Goal: Task Accomplishment & Management: Understand process/instructions

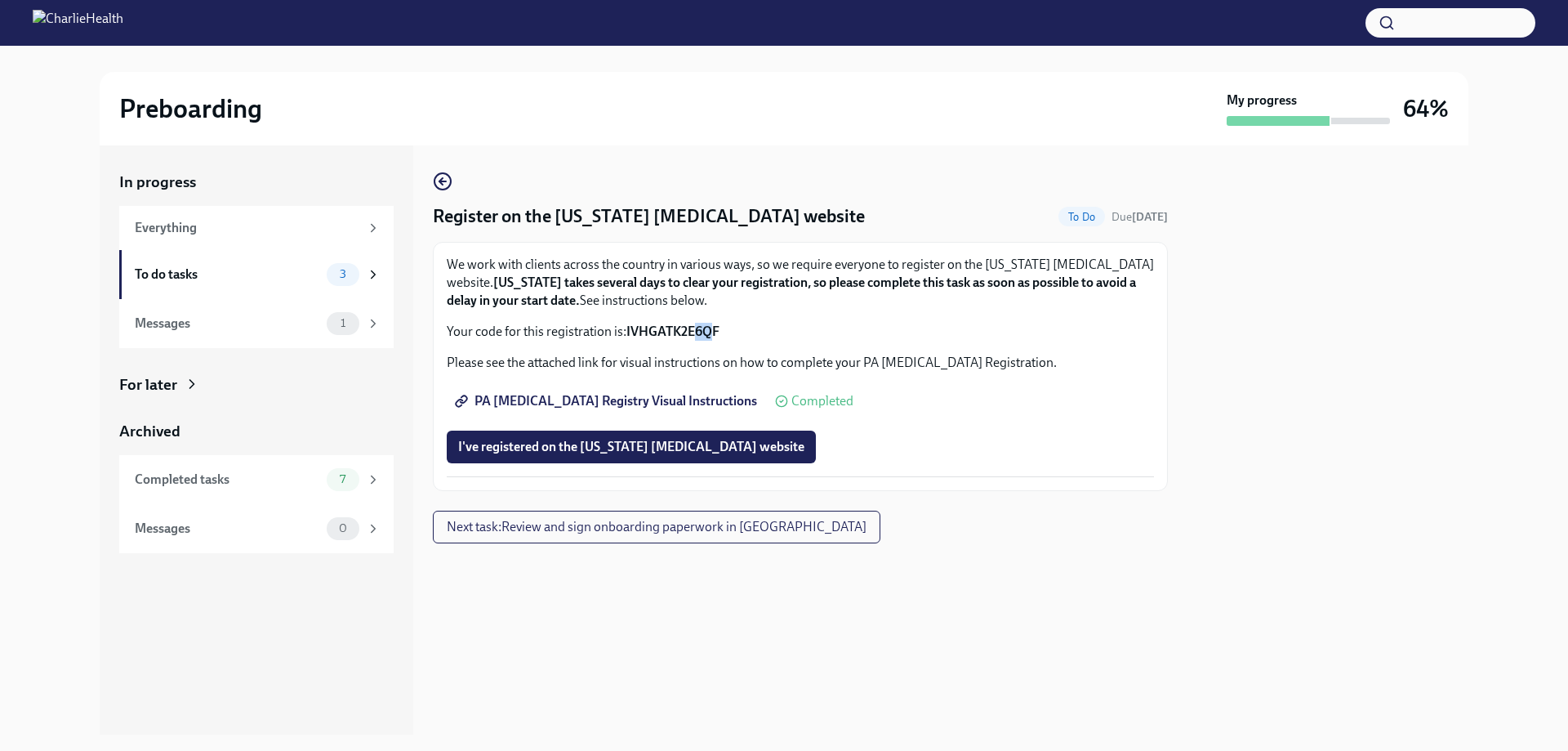
drag, startPoint x: 717, startPoint y: 332, endPoint x: 696, endPoint y: 335, distance: 21.2
click at [696, 335] on strong "IVHGATK2E6QF" at bounding box center [673, 330] width 93 height 16
click at [719, 331] on strong "IVHGATK2E6QF" at bounding box center [673, 330] width 93 height 16
drag, startPoint x: 721, startPoint y: 330, endPoint x: 628, endPoint y: 337, distance: 93.3
click at [628, 337] on p "Your code for this registration is: IVHGATK2E6QF" at bounding box center [800, 331] width 707 height 18
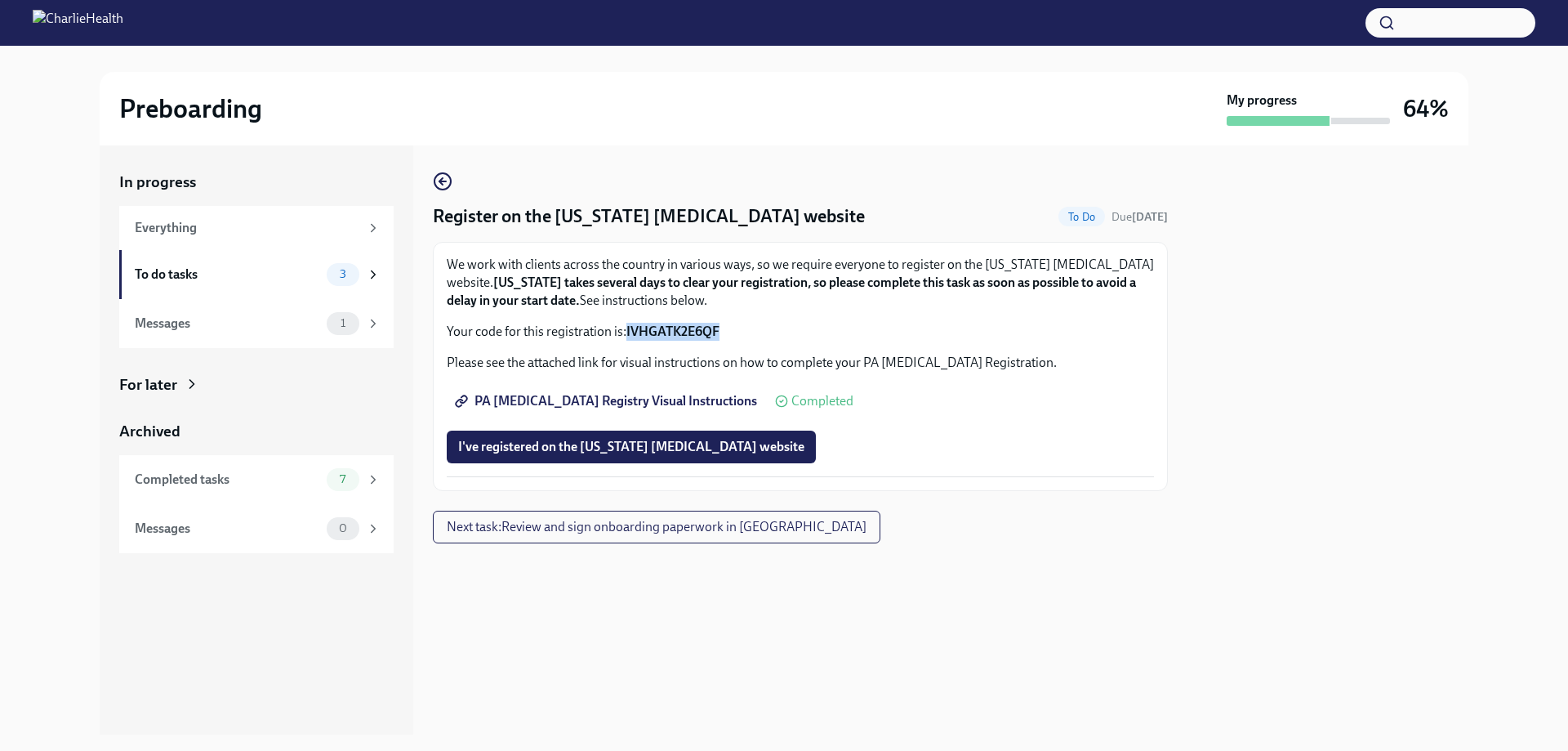
copy strong "IVHGATK2E6QF"
click at [625, 445] on span "I've registered on the [US_STATE] [MEDICAL_DATA] website" at bounding box center [631, 447] width 346 height 17
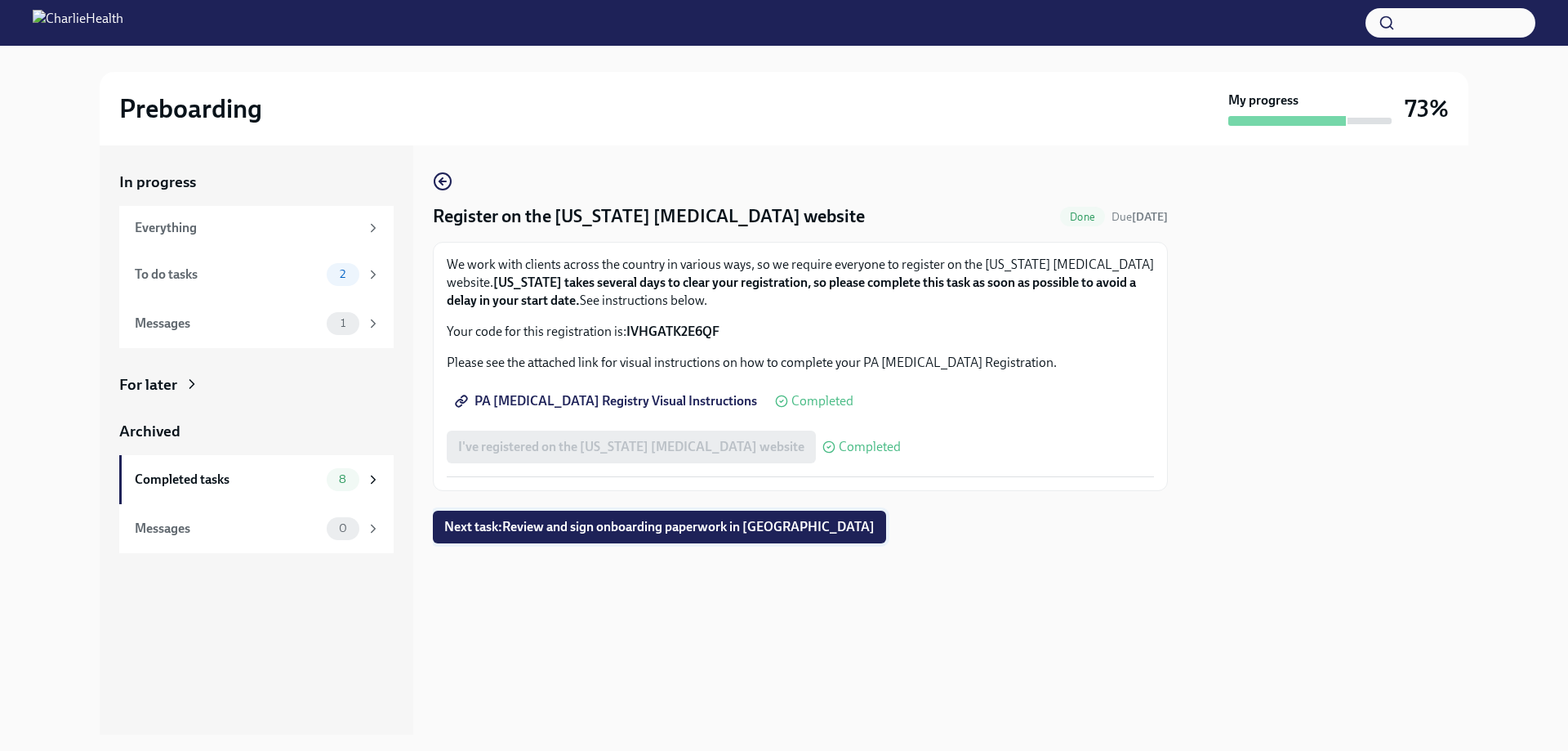
click at [662, 527] on span "Next task : Review and sign onboarding paperwork in [GEOGRAPHIC_DATA]" at bounding box center [660, 527] width 431 height 17
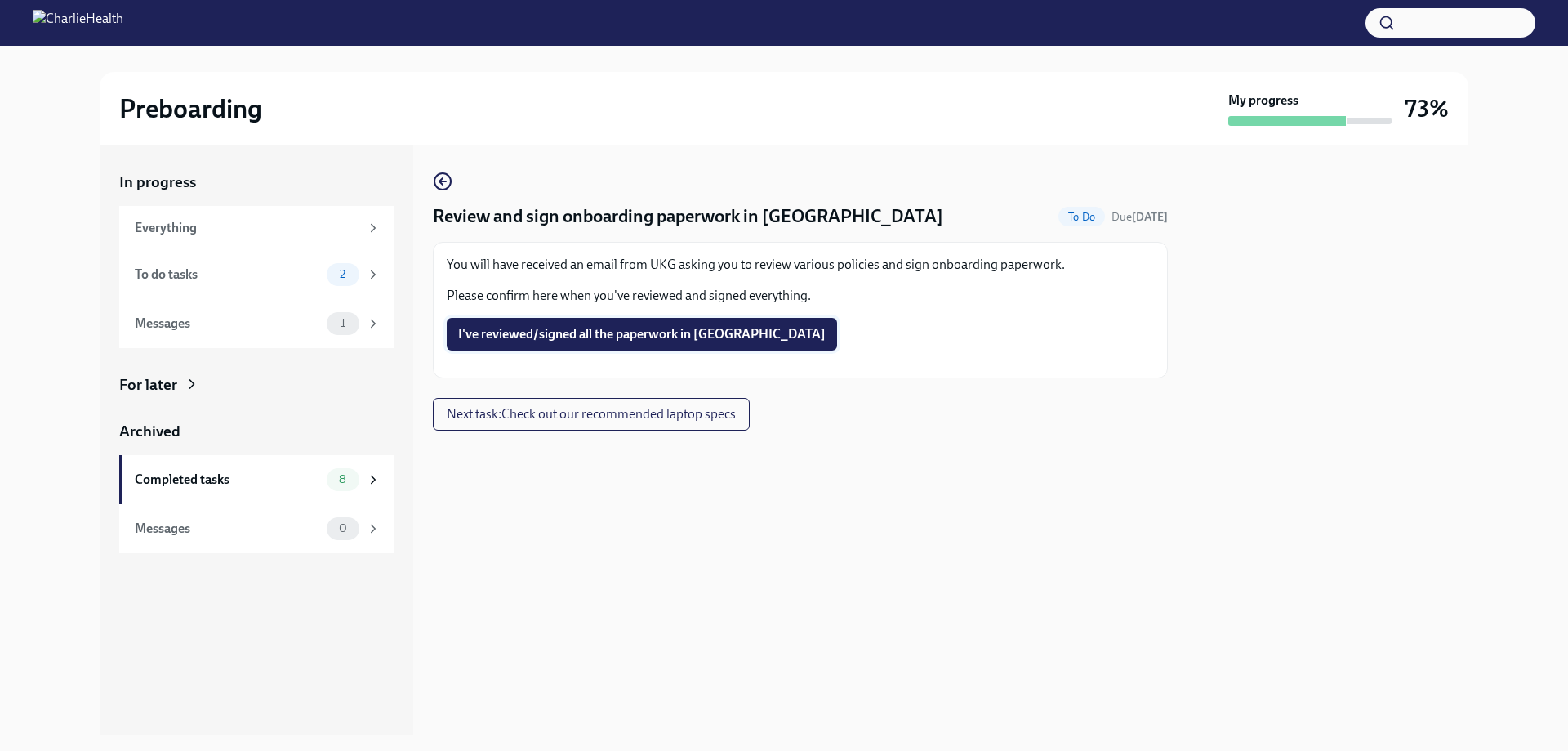
click at [608, 338] on span "I've reviewed/signed all the paperwork in [GEOGRAPHIC_DATA]" at bounding box center [642, 334] width 368 height 17
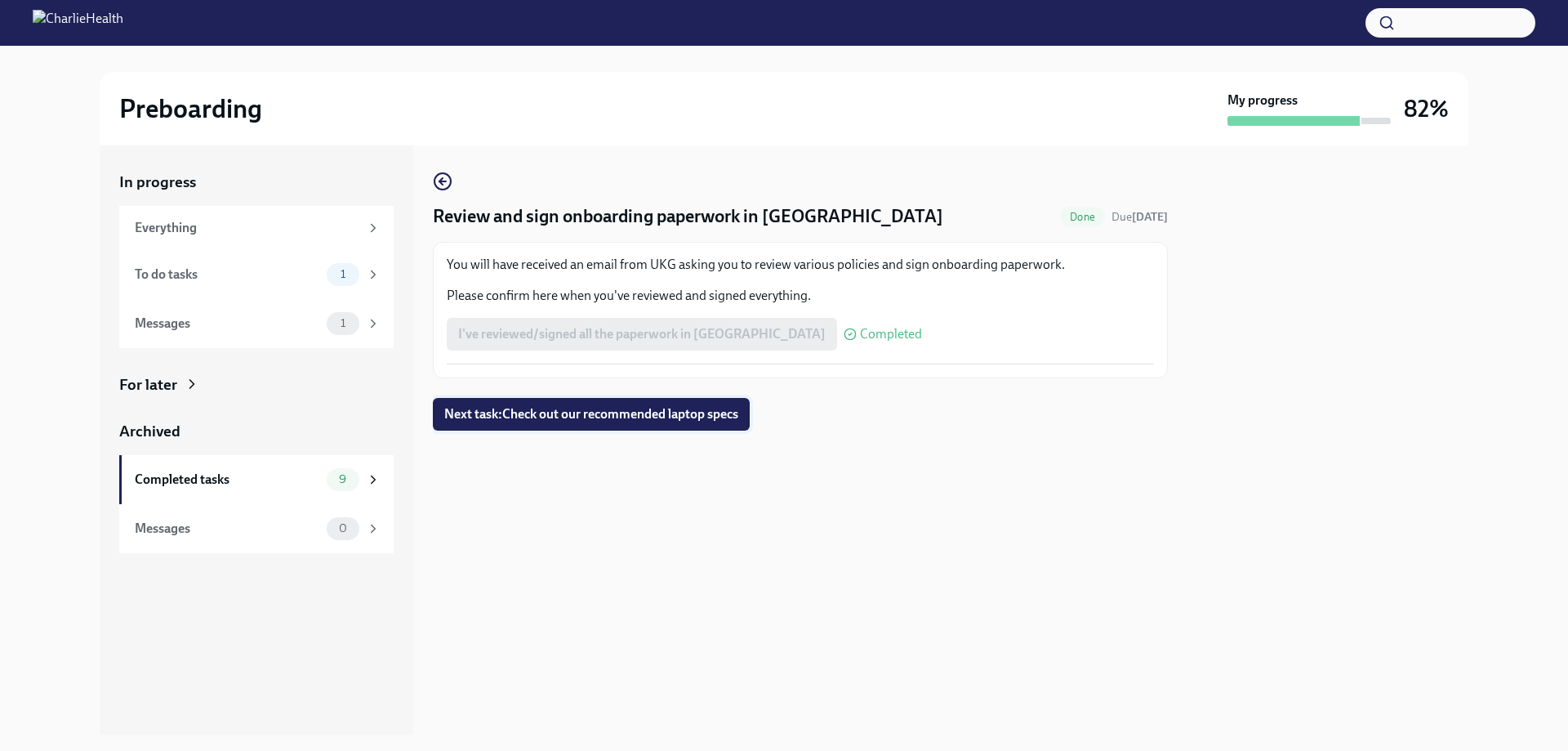
click at [662, 414] on span "Next task : Check out our recommended laptop specs" at bounding box center [591, 414] width 294 height 17
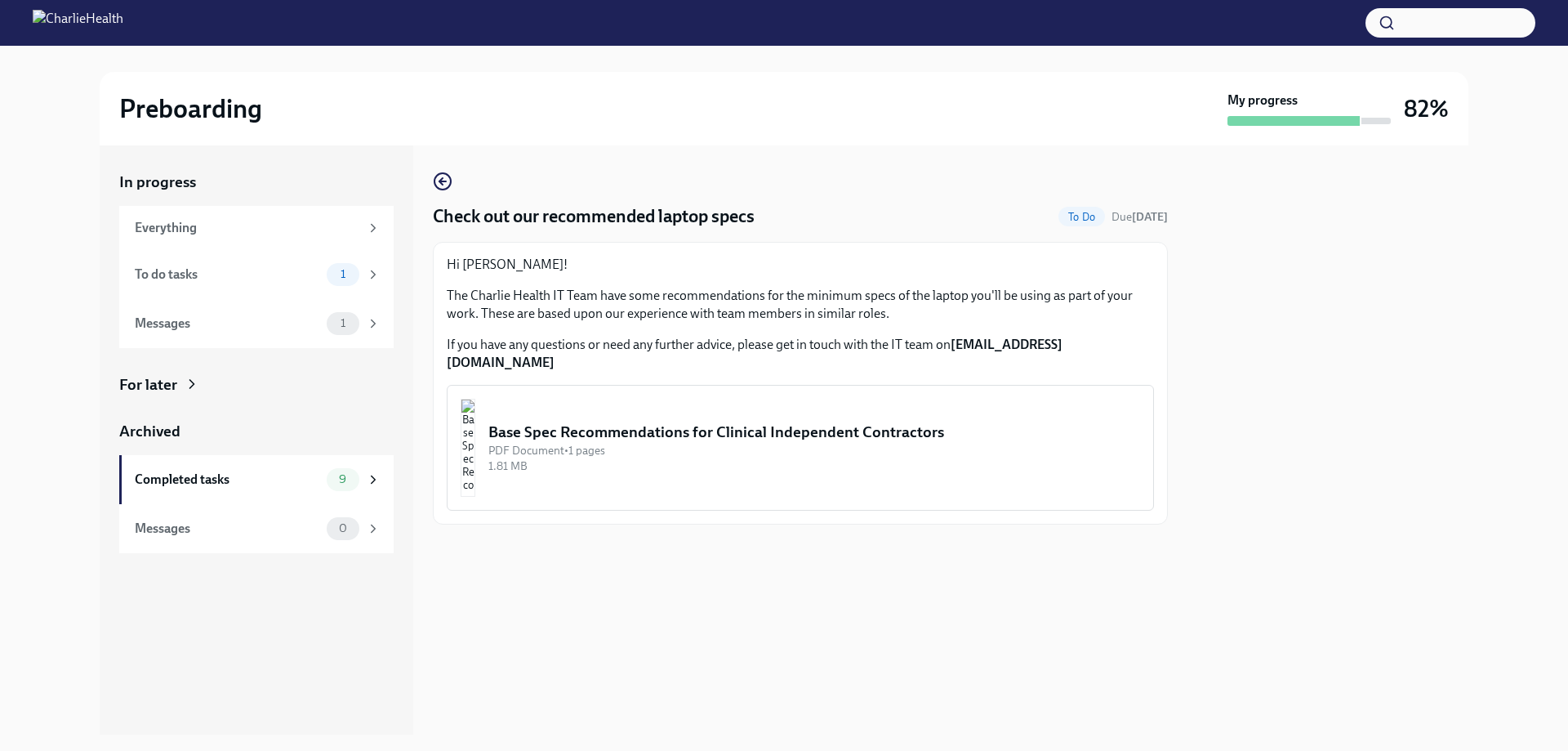
click at [709, 421] on div "Base Spec Recommendations for Clinical Independent Contractors" at bounding box center [814, 432] width 652 height 21
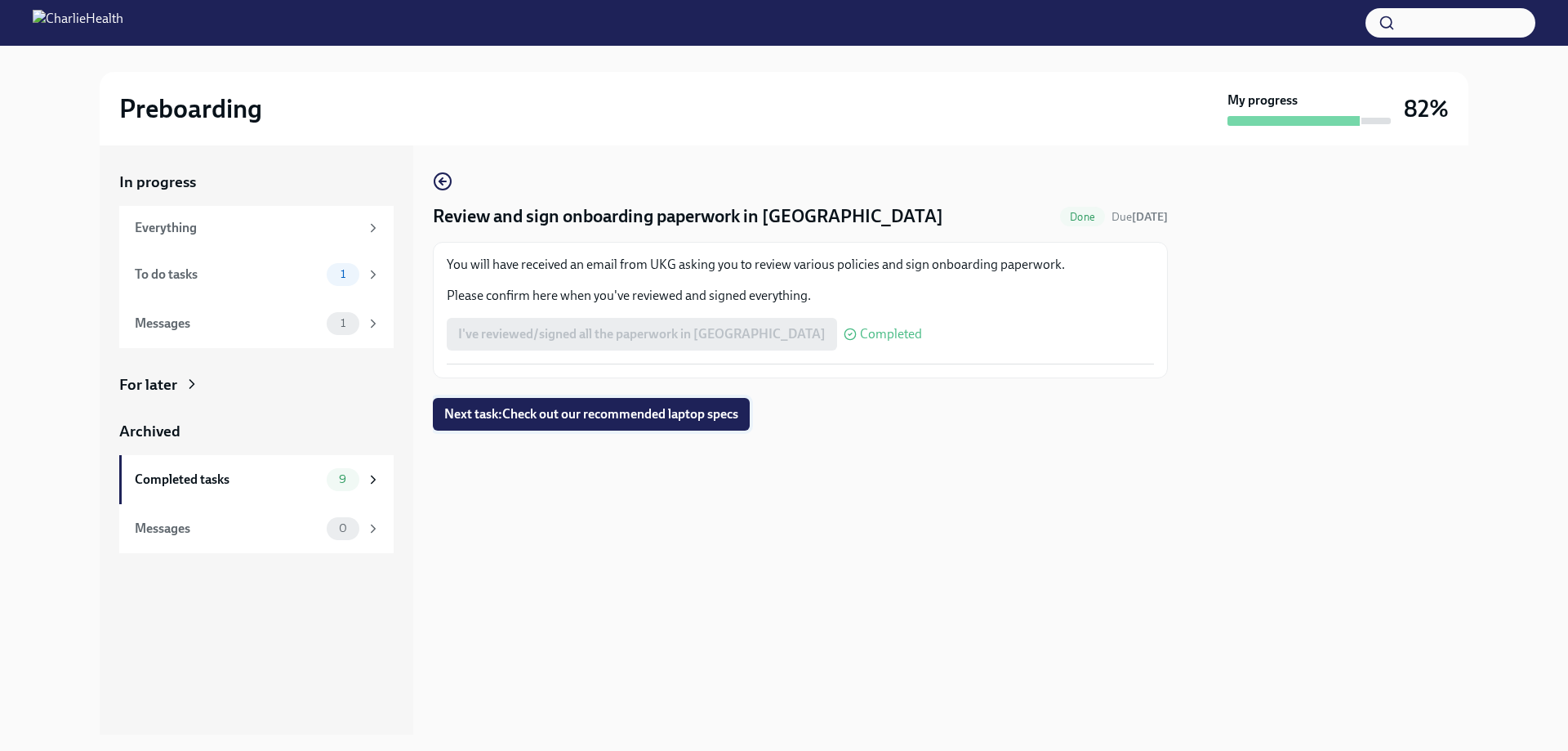
click at [562, 409] on span "Next task : Check out our recommended laptop specs" at bounding box center [591, 414] width 294 height 17
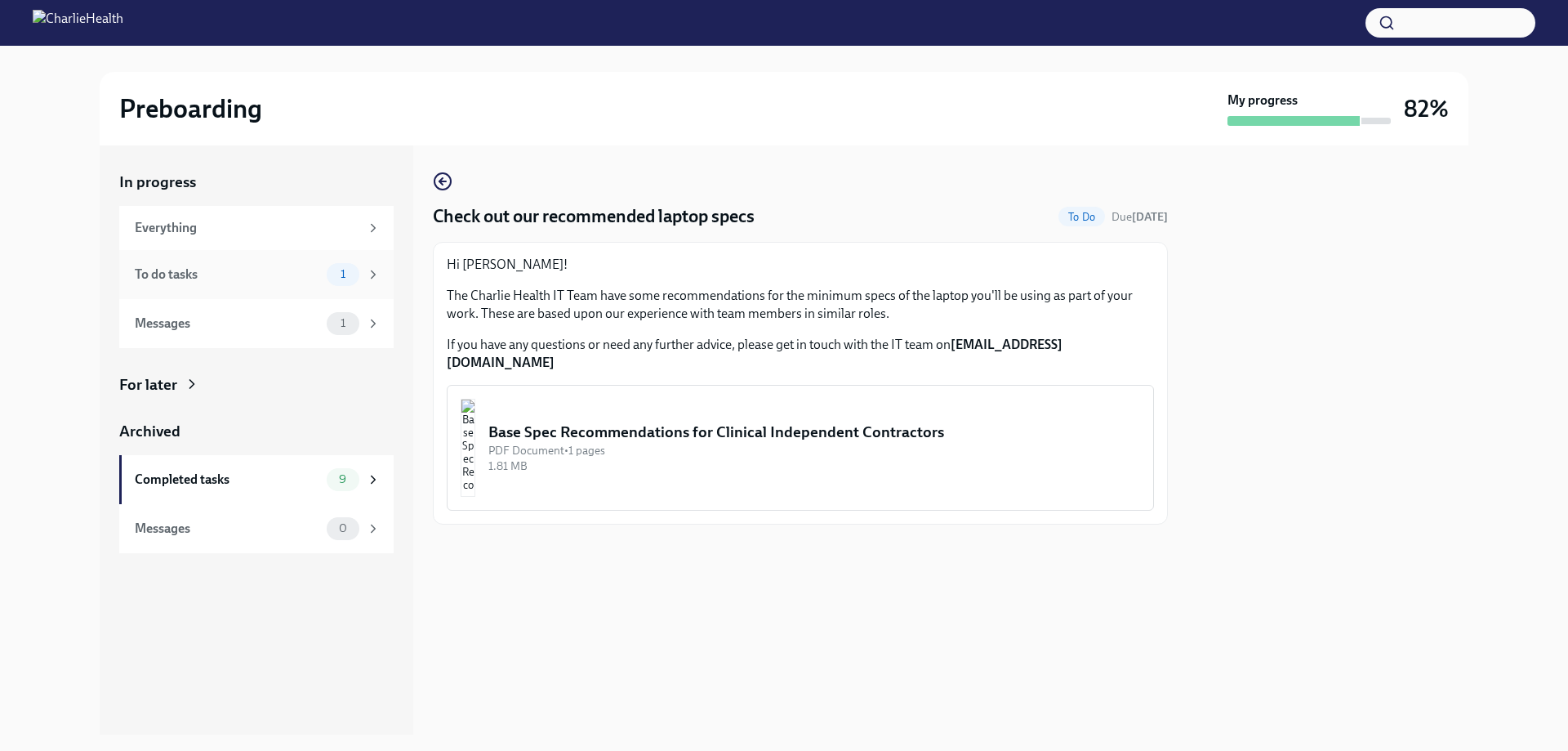
click at [330, 278] on span "1" at bounding box center [343, 274] width 24 height 12
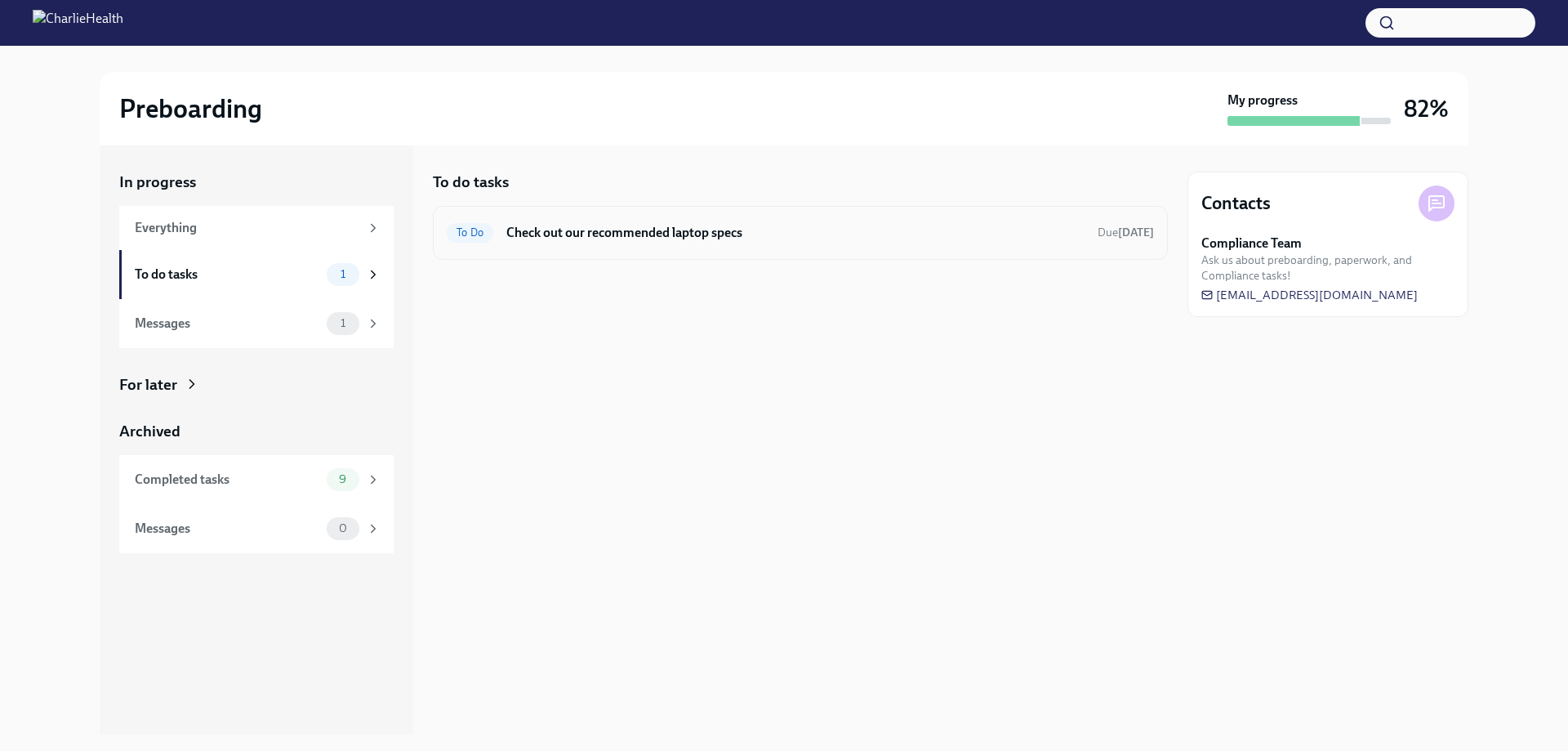
click at [608, 228] on h6 "Check out our recommended laptop specs" at bounding box center [795, 232] width 578 height 18
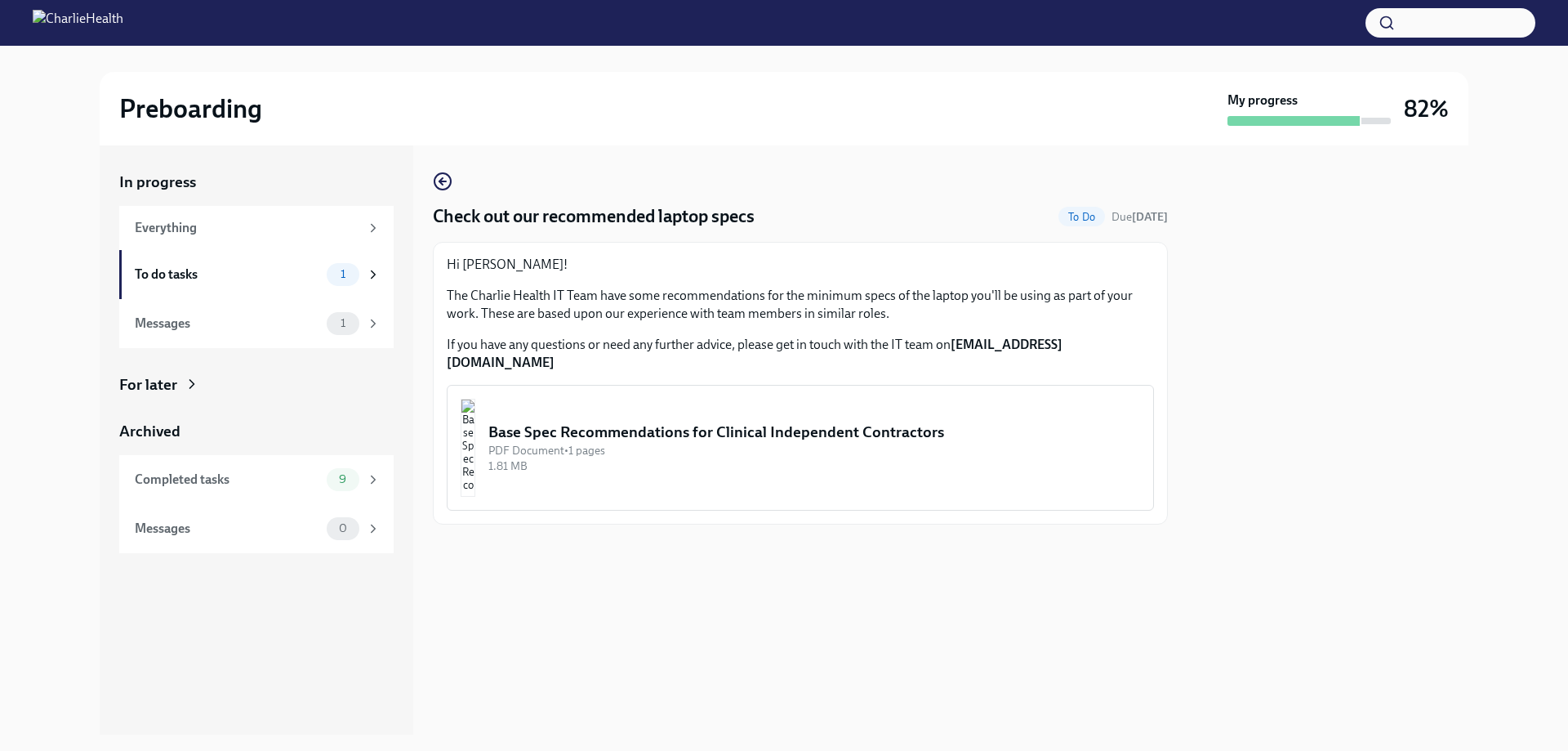
click at [622, 421] on div "Base Spec Recommendations for Clinical Independent Contractors" at bounding box center [814, 432] width 652 height 21
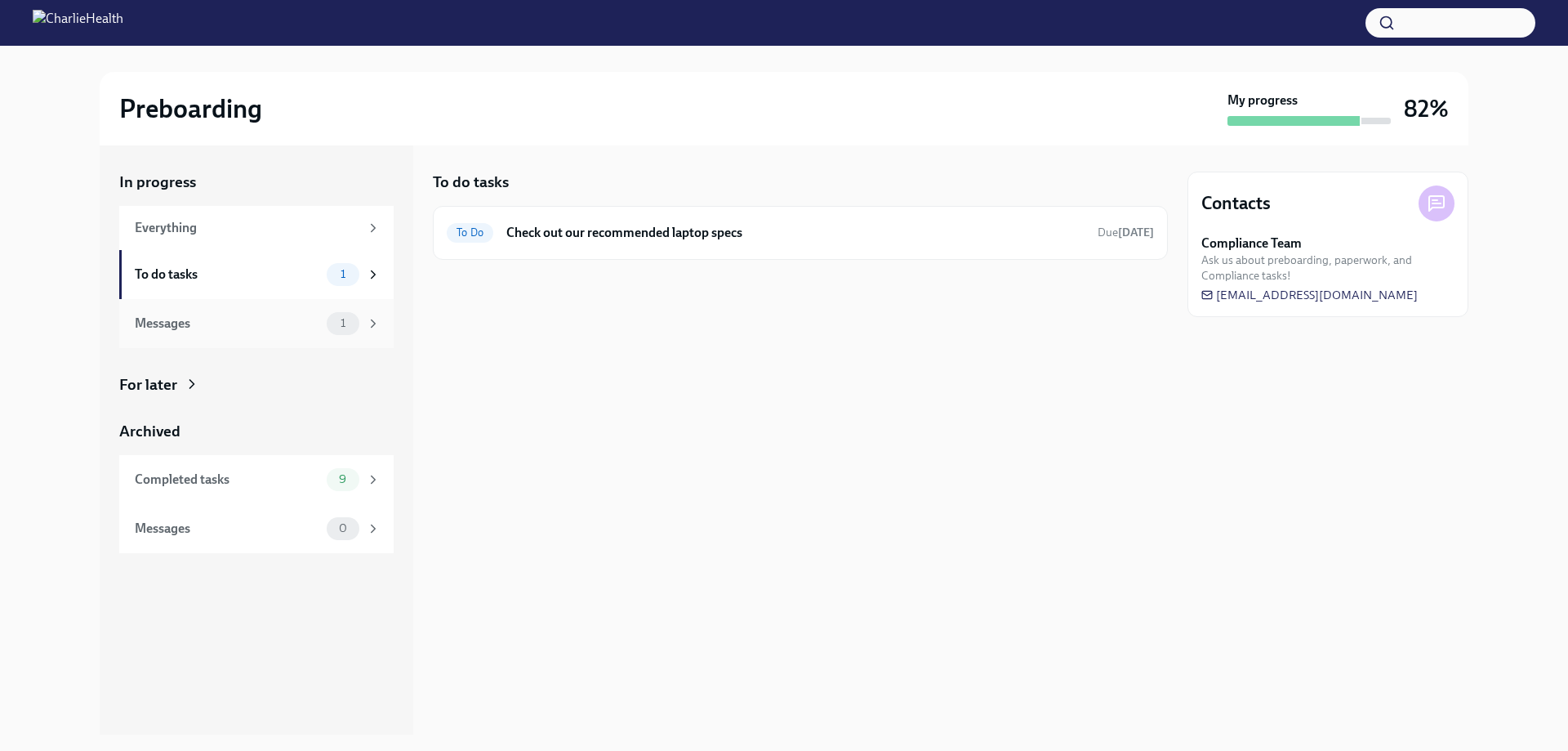
click at [321, 324] on div "Messages 1" at bounding box center [257, 323] width 246 height 23
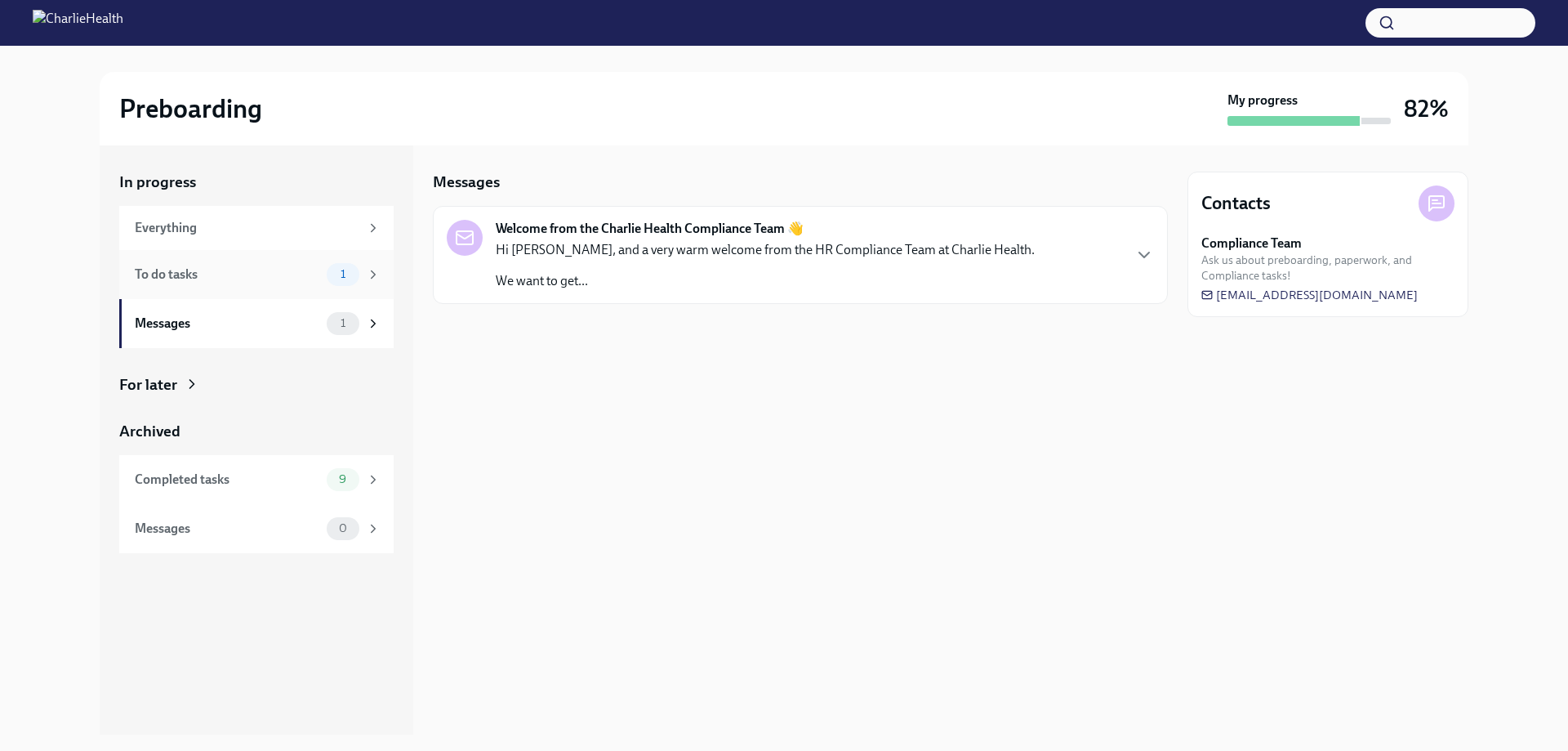
click at [327, 279] on div "1" at bounding box center [354, 274] width 54 height 23
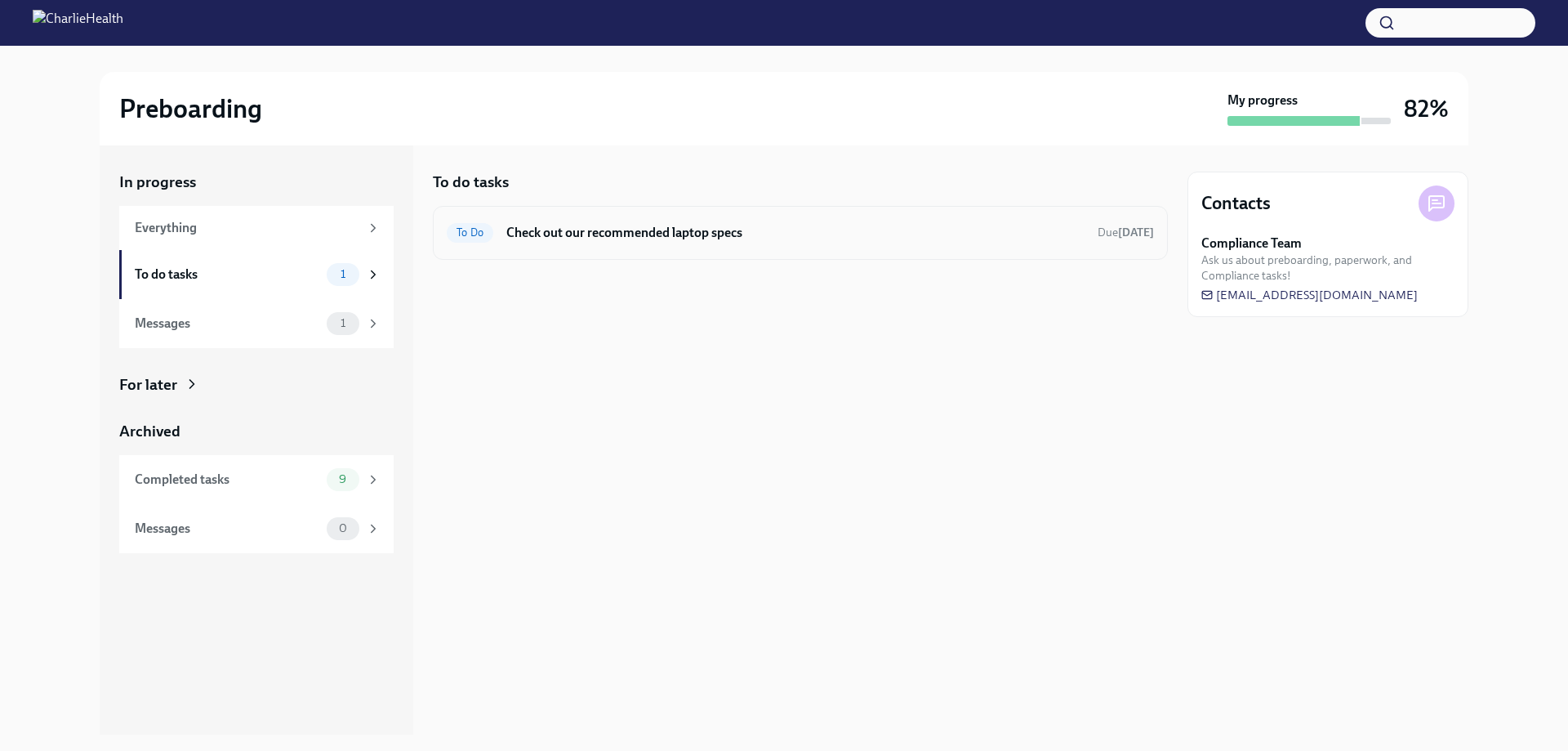
click at [566, 226] on h6 "Check out our recommended laptop specs" at bounding box center [795, 232] width 578 height 18
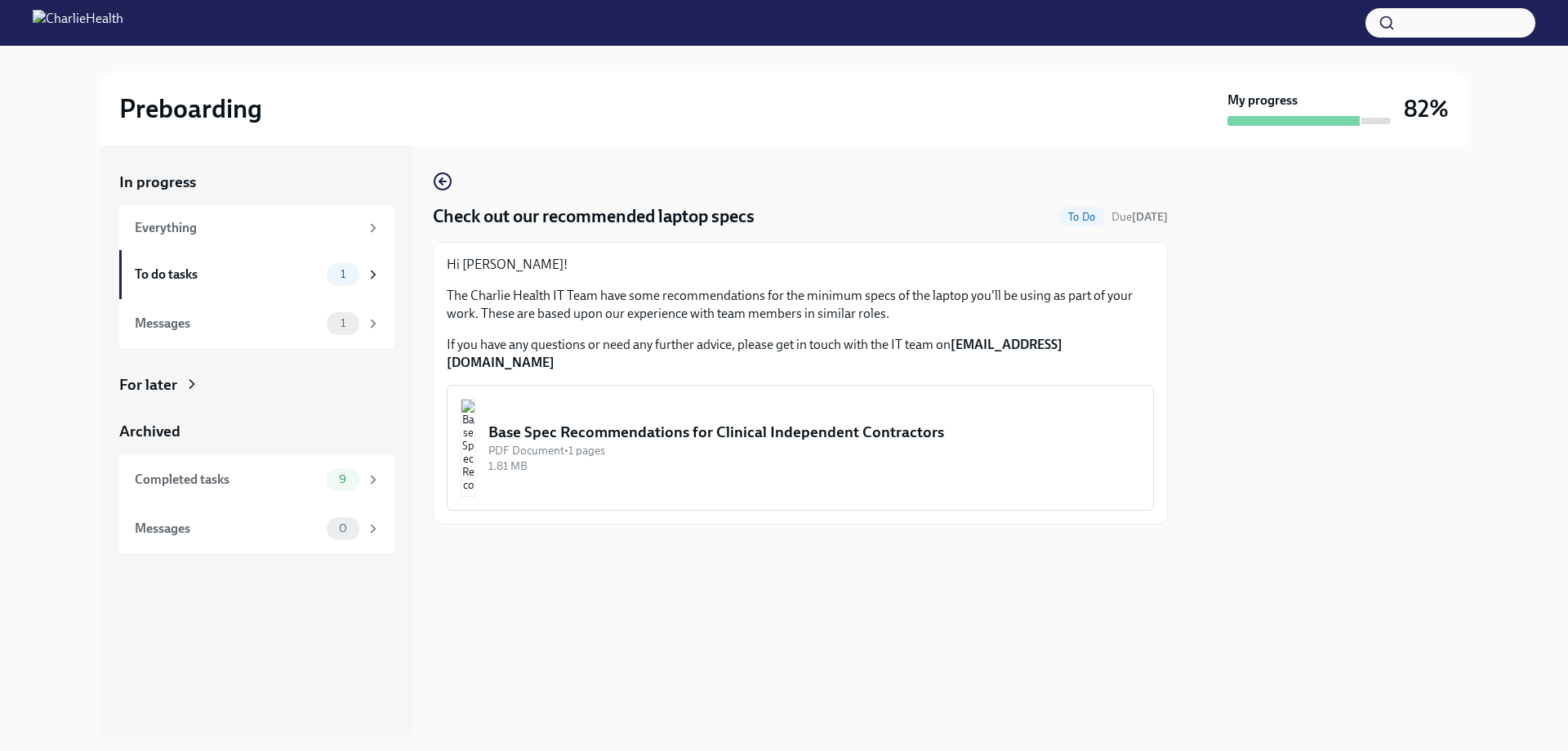
click at [591, 459] on div "1.81 MB" at bounding box center [814, 466] width 652 height 16
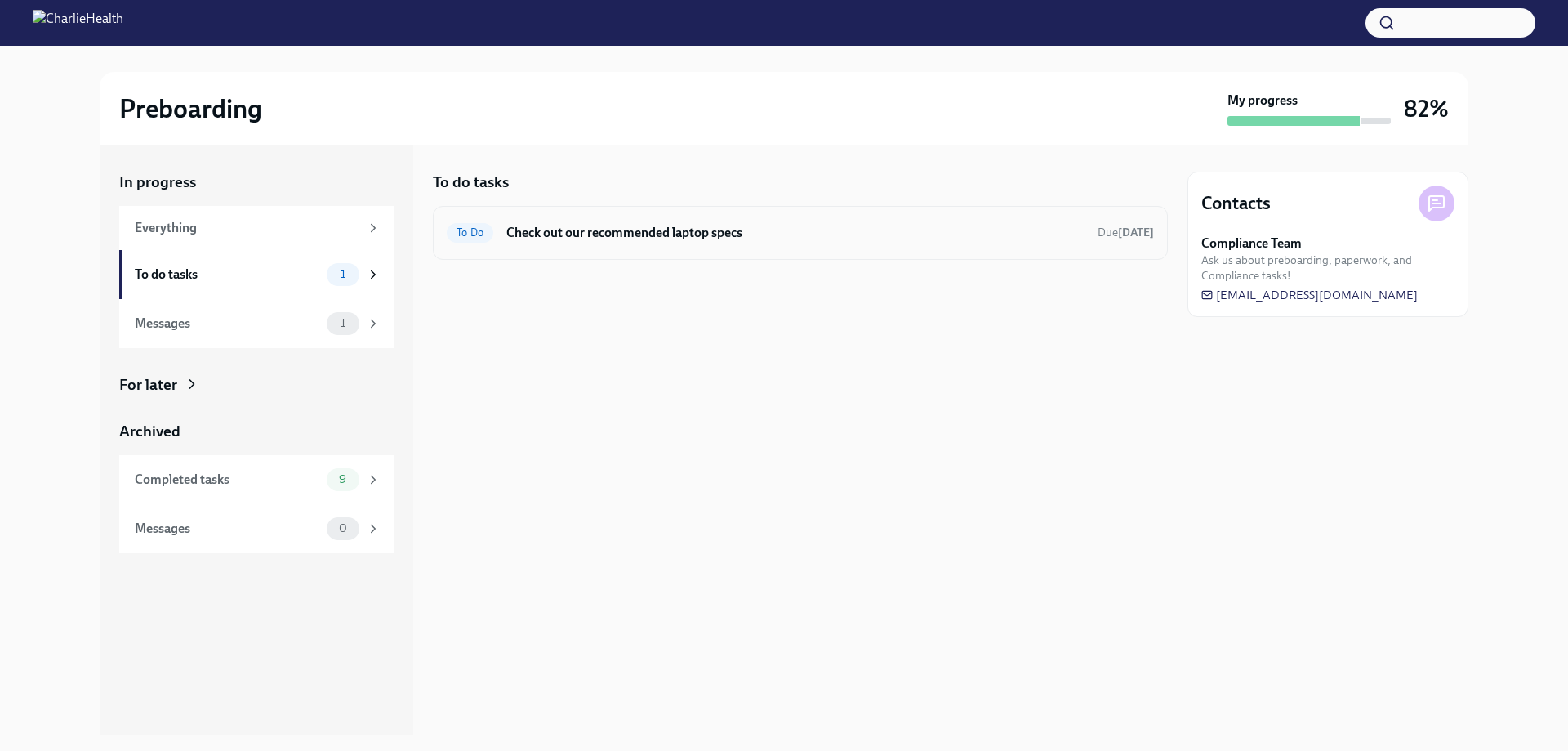
click at [593, 224] on h6 "Check out our recommended laptop specs" at bounding box center [795, 232] width 578 height 18
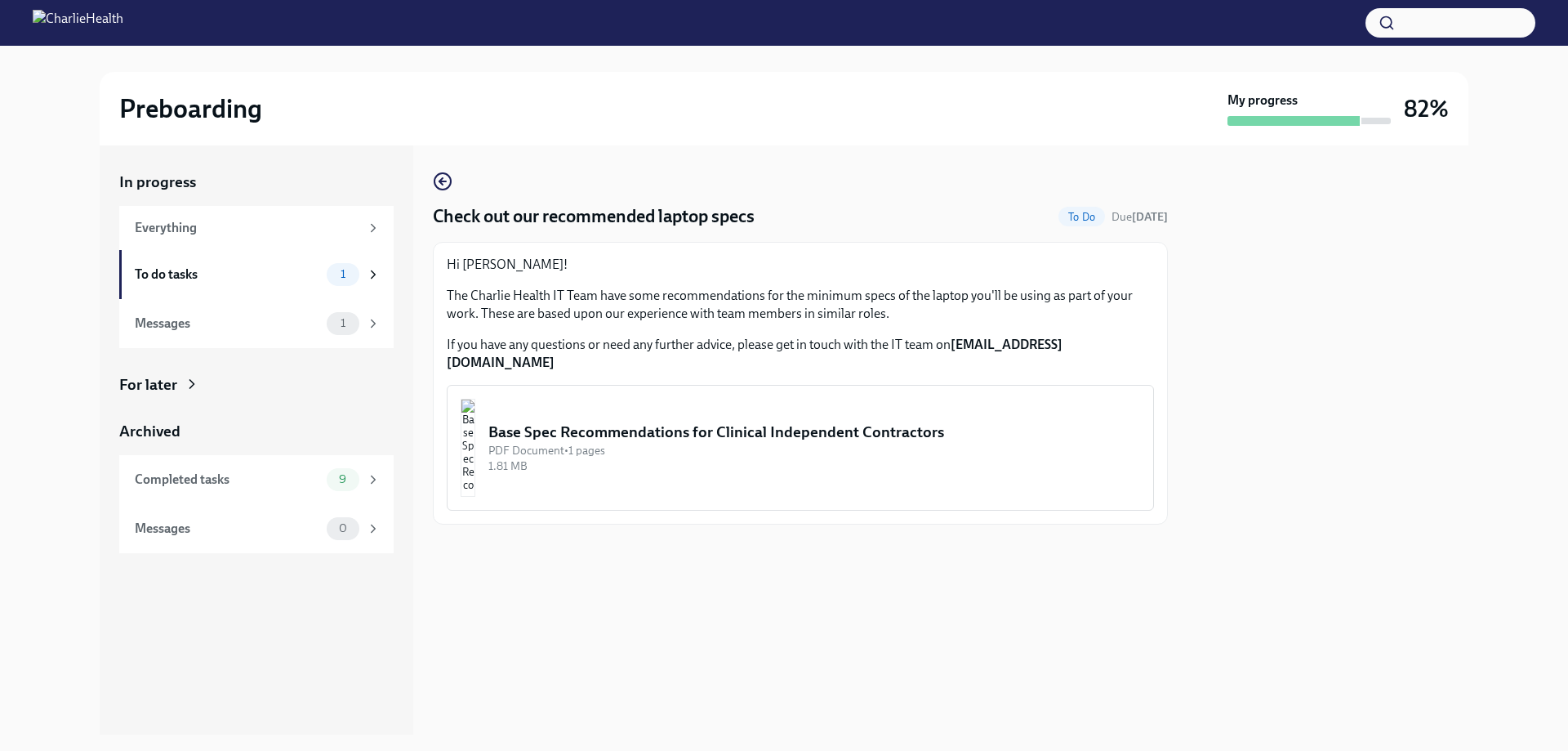
click at [617, 421] on div "Base Spec Recommendations for Clinical Independent Contractors" at bounding box center [814, 432] width 652 height 21
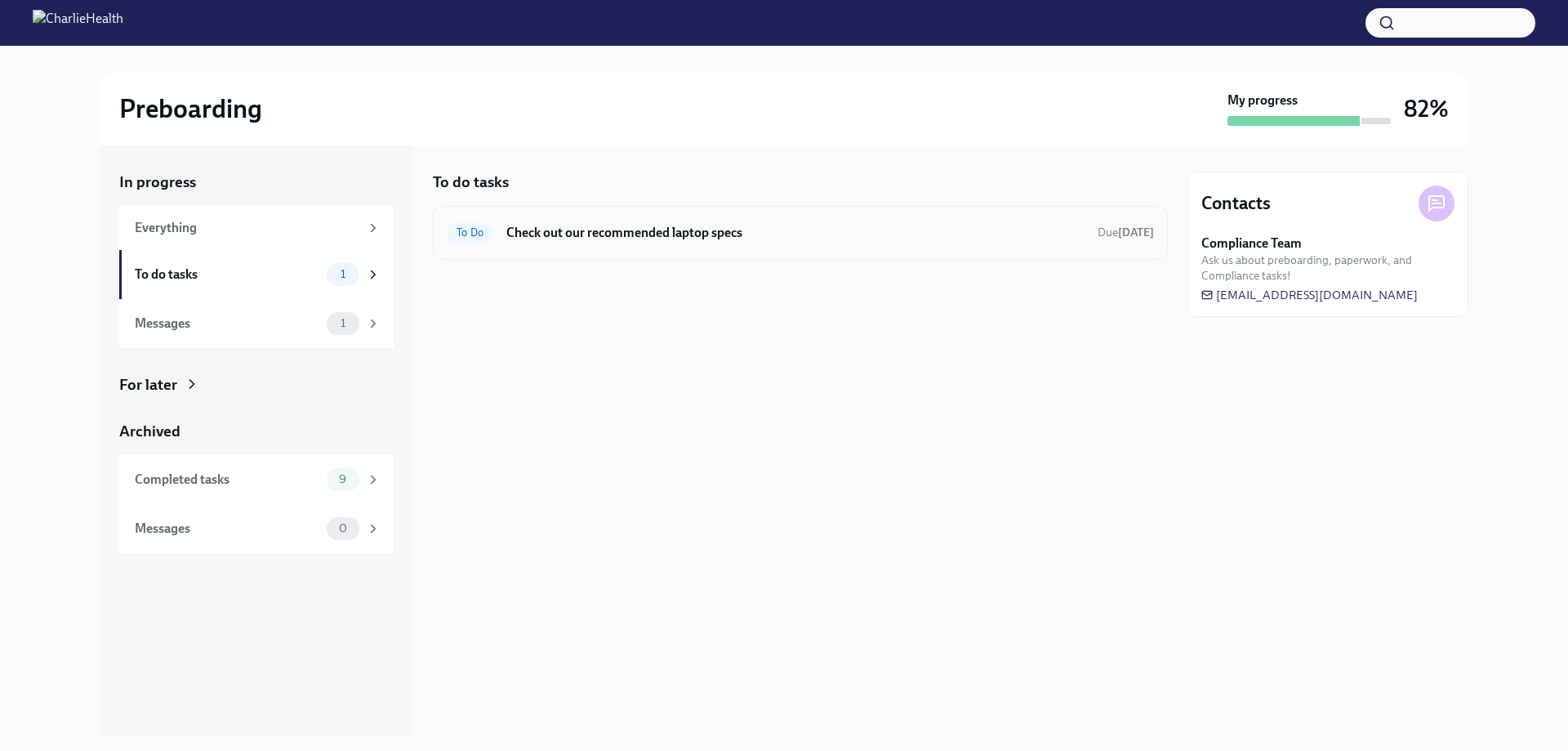
click at [598, 242] on div "To Do Check out our recommended laptop specs Due [DATE]" at bounding box center [800, 233] width 707 height 26
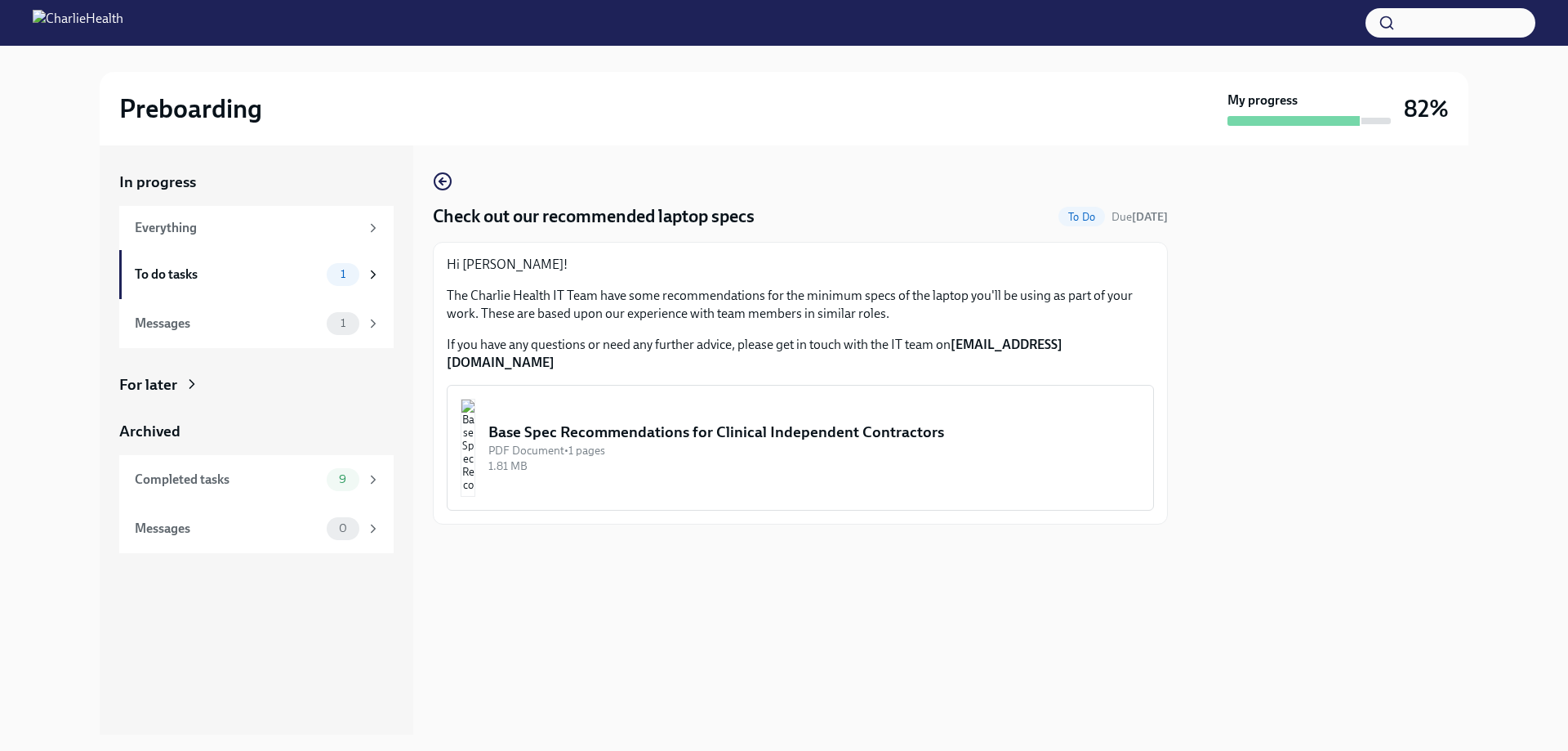
click at [575, 421] on div "Base Spec Recommendations for Clinical Independent Contractors" at bounding box center [814, 432] width 652 height 21
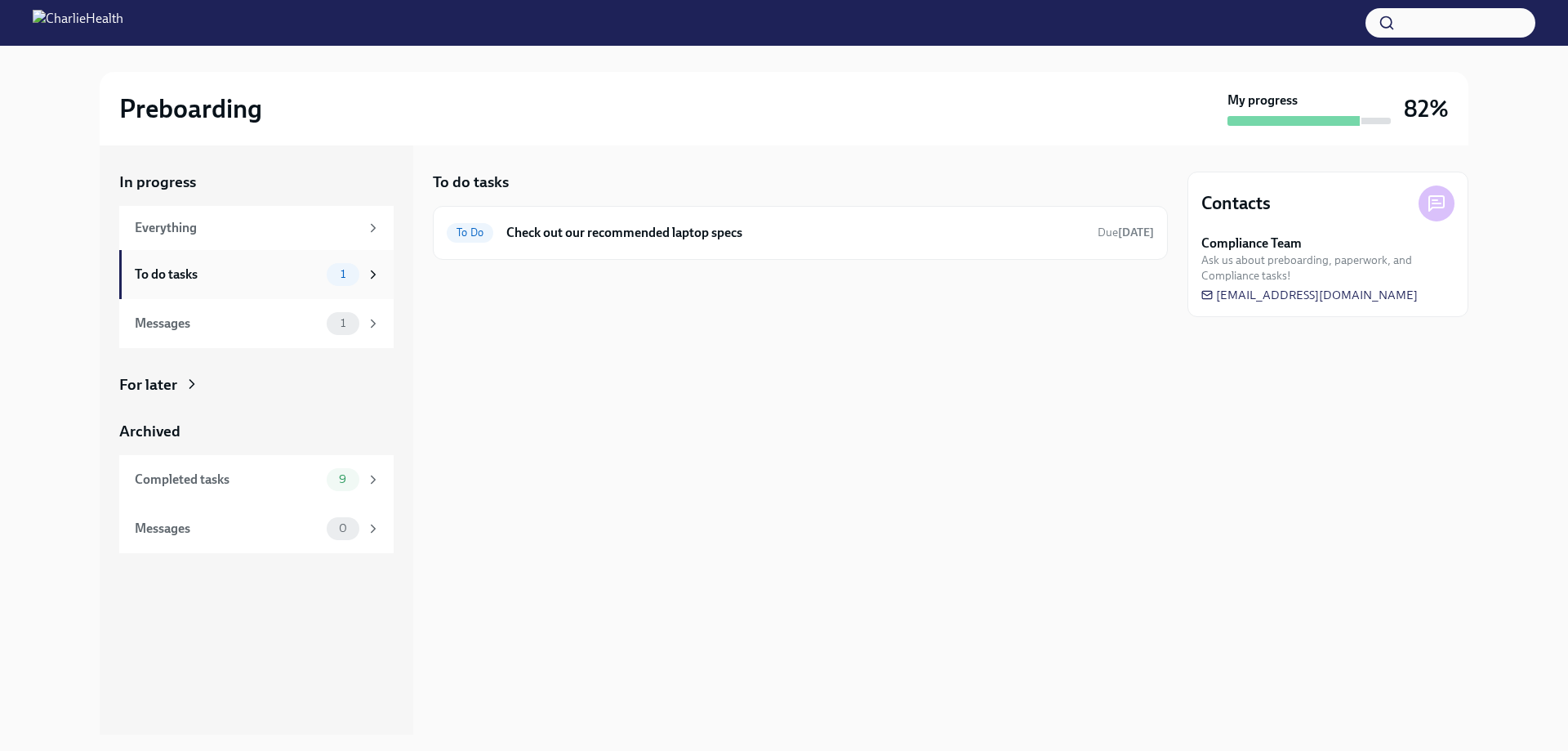
click at [244, 270] on div "To do tasks" at bounding box center [227, 274] width 186 height 18
click at [569, 235] on h6 "Check out our recommended laptop specs" at bounding box center [795, 232] width 578 height 18
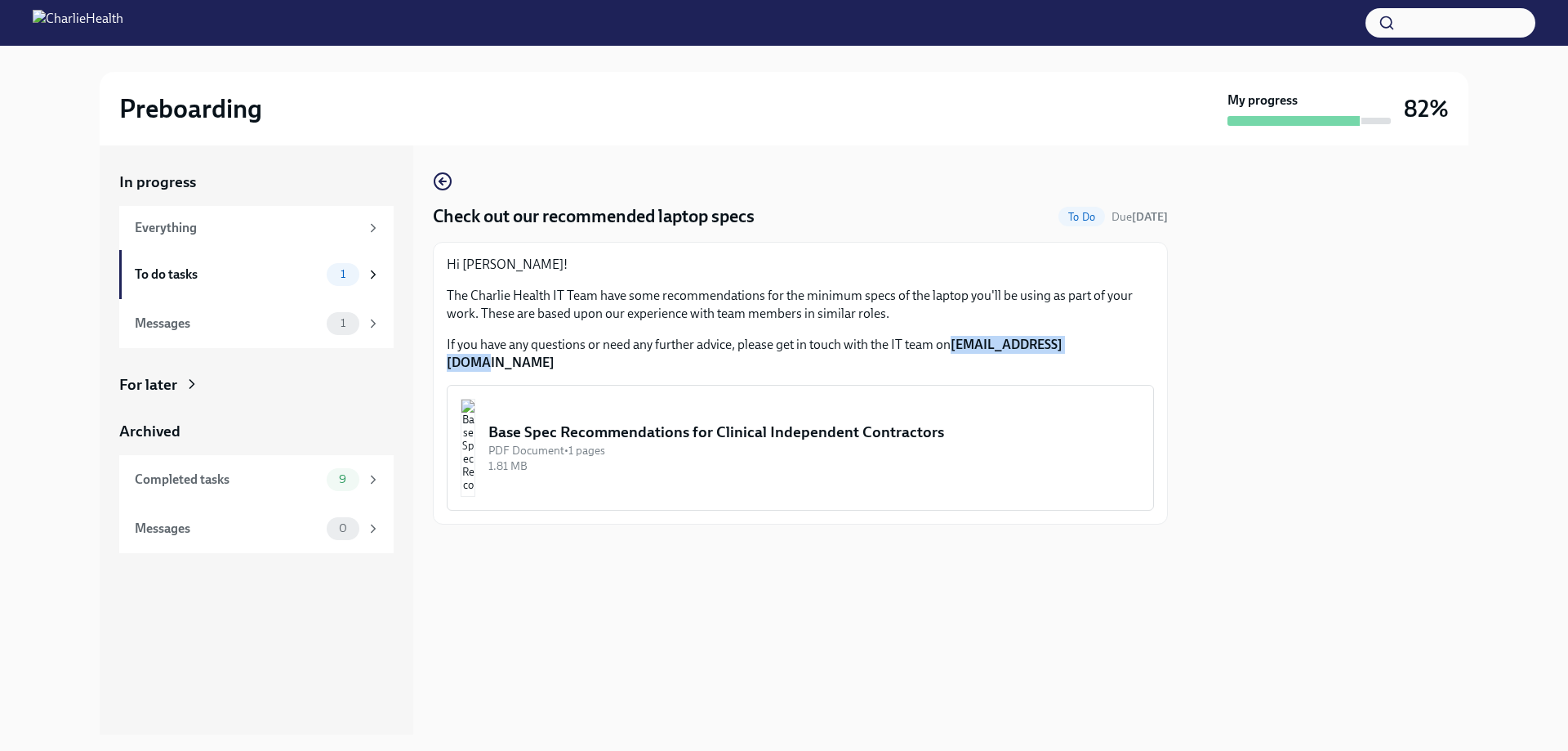
drag, startPoint x: 952, startPoint y: 344, endPoint x: 1080, endPoint y: 353, distance: 128.3
click at [1080, 353] on p "If you have any questions or need any further advice, please get in touch with …" at bounding box center [800, 354] width 707 height 36
copy p "[EMAIL_ADDRESS][DOMAIN_NAME]"
click at [853, 524] on div at bounding box center [800, 550] width 735 height 52
click at [697, 421] on div "Base Spec Recommendations for Clinical Independent Contractors" at bounding box center [814, 432] width 652 height 21
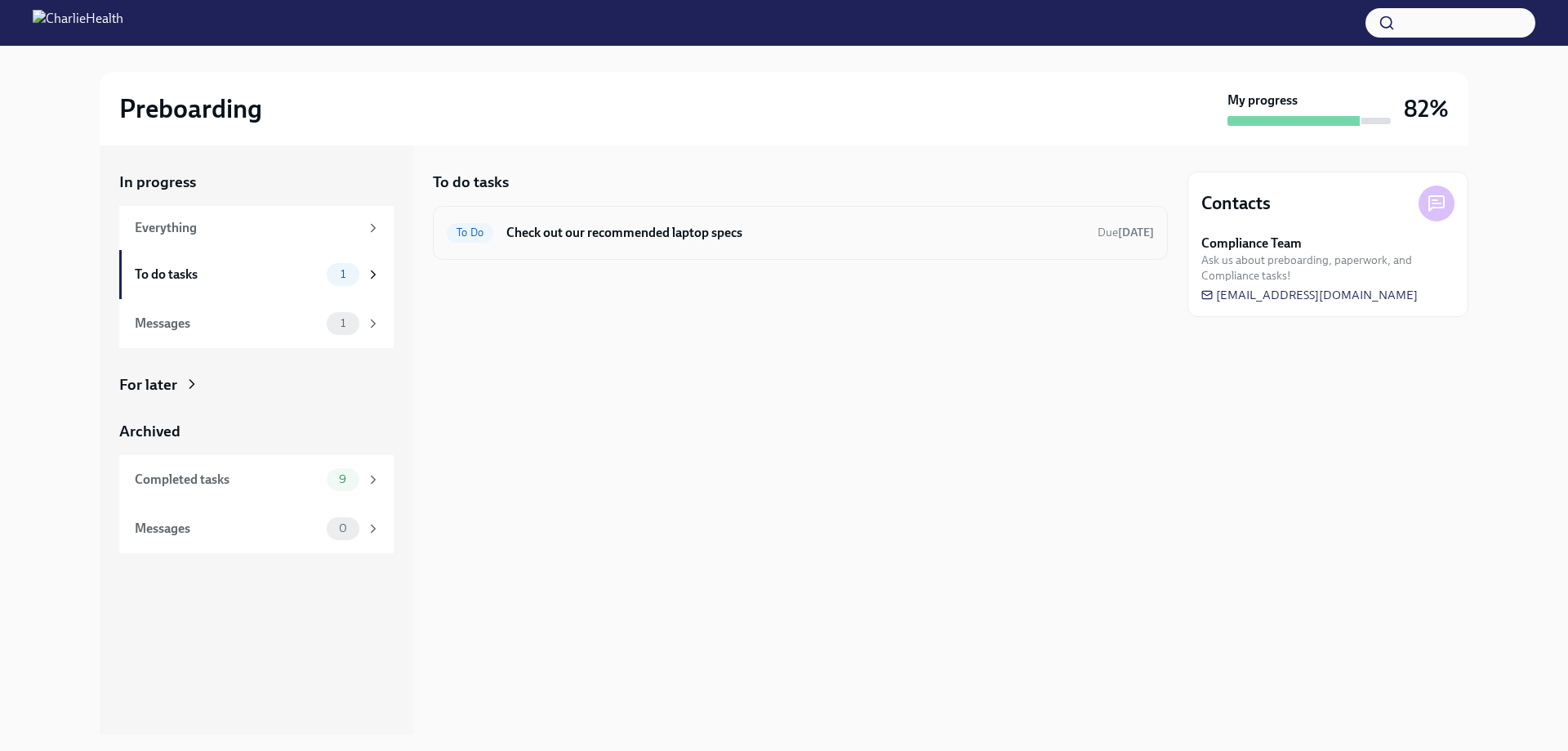
click at [730, 229] on h6 "Check out our recommended laptop specs" at bounding box center [795, 232] width 578 height 18
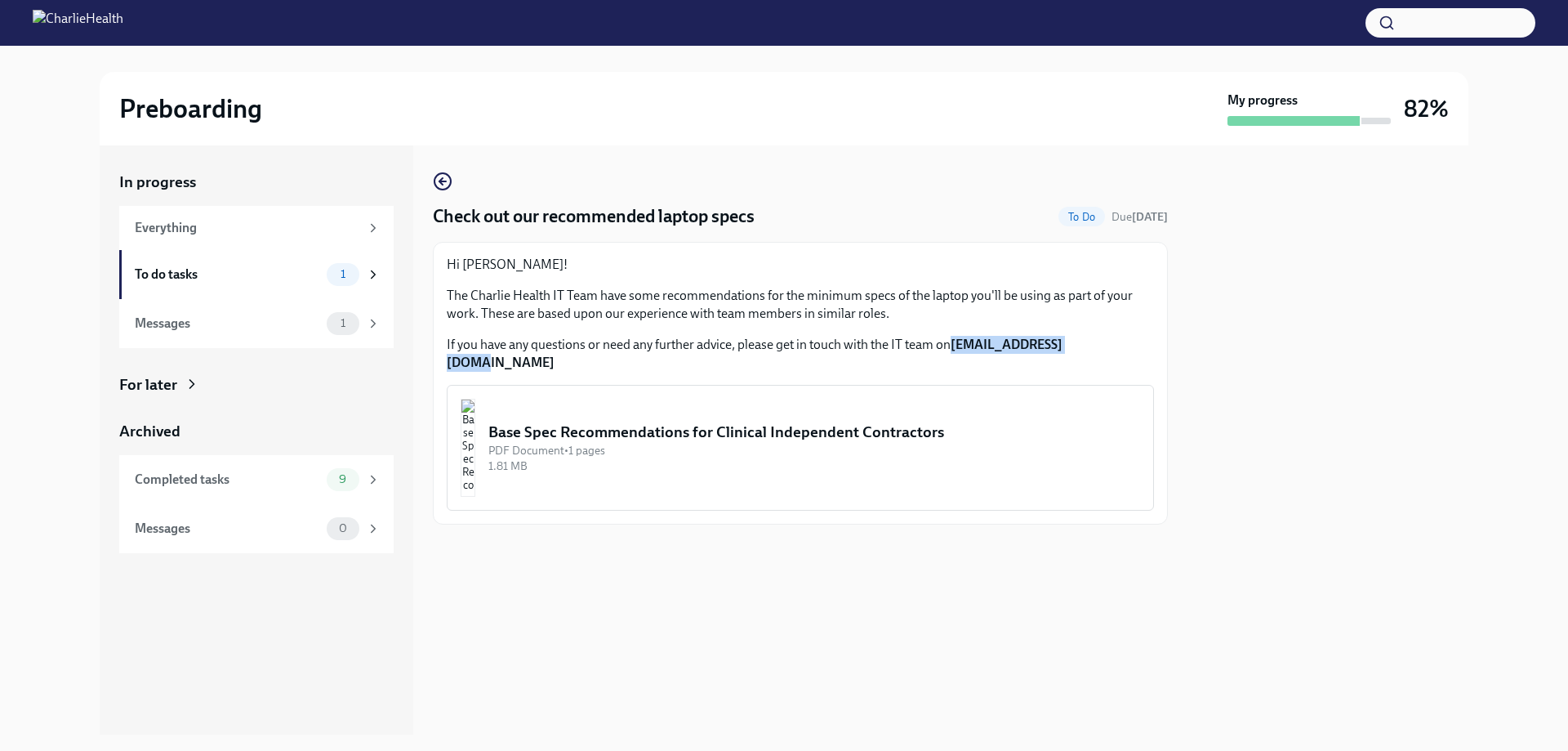
drag, startPoint x: 956, startPoint y: 344, endPoint x: 1047, endPoint y: 347, distance: 91.0
click at [1063, 346] on strong "[EMAIL_ADDRESS][DOMAIN_NAME]" at bounding box center [754, 353] width 616 height 33
copy strong "[EMAIL_ADDRESS][DOMAIN_NAME]"
click at [891, 396] on button "Base Spec Recommendations for Clinical Independent Contractors PDF Document • 1…" at bounding box center [800, 447] width 707 height 125
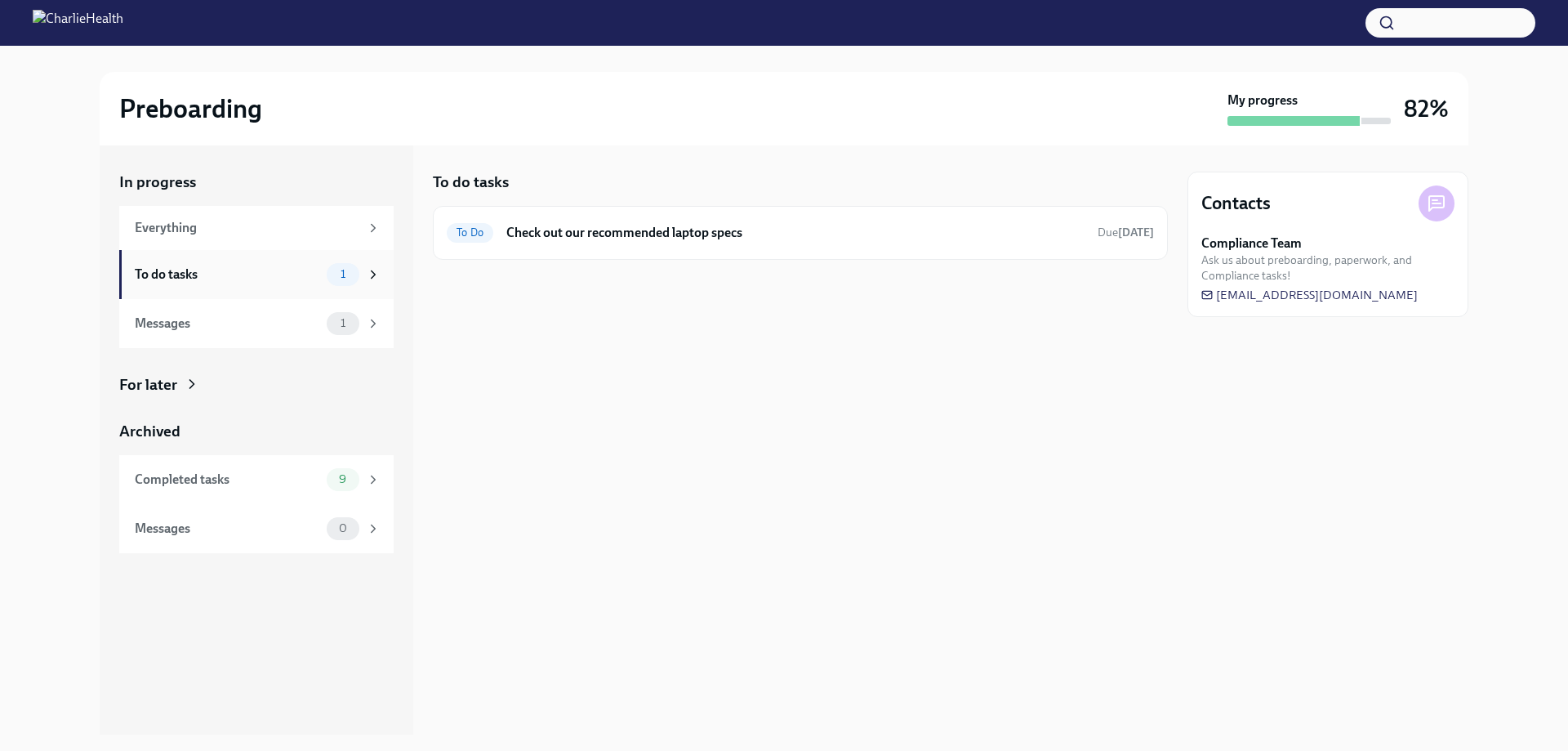
click at [194, 272] on div "To do tasks" at bounding box center [227, 274] width 186 height 18
click at [367, 274] on icon at bounding box center [373, 275] width 15 height 15
